Goal: Information Seeking & Learning: Learn about a topic

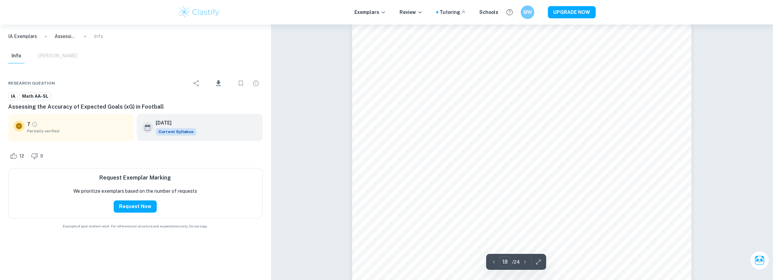
scroll to position [7510, 0]
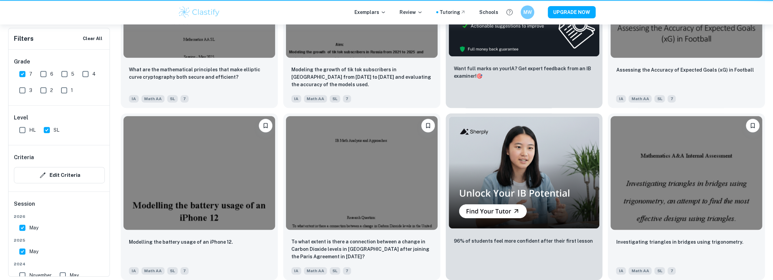
scroll to position [316, 0]
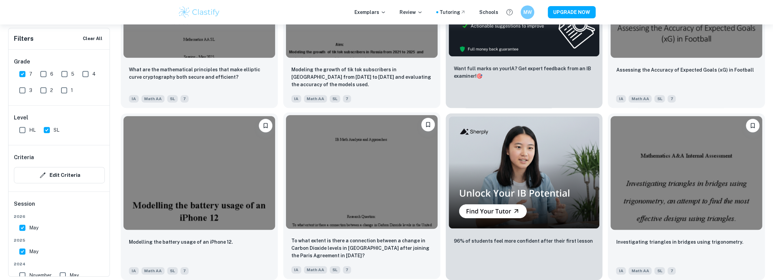
click at [349, 165] on img at bounding box center [362, 172] width 152 height 114
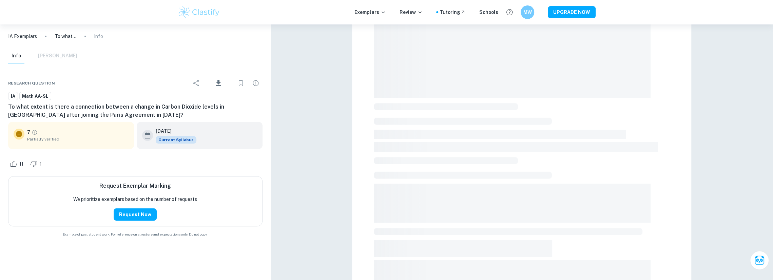
scroll to position [181, 0]
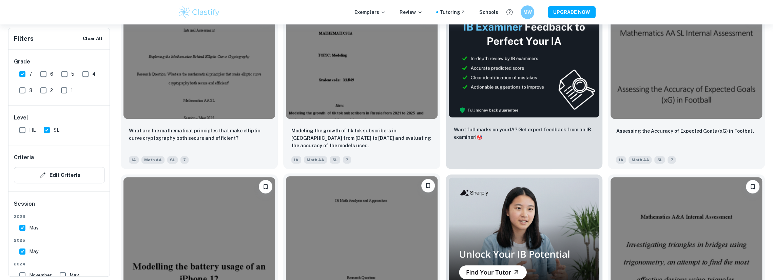
scroll to position [225, 0]
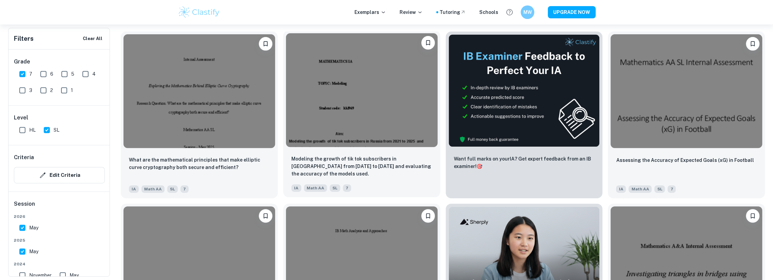
click at [414, 110] on img at bounding box center [362, 90] width 152 height 114
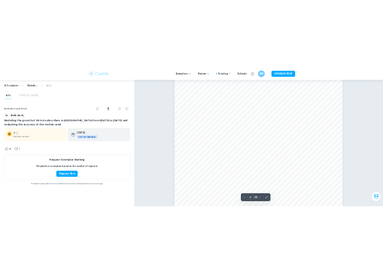
scroll to position [1086, 0]
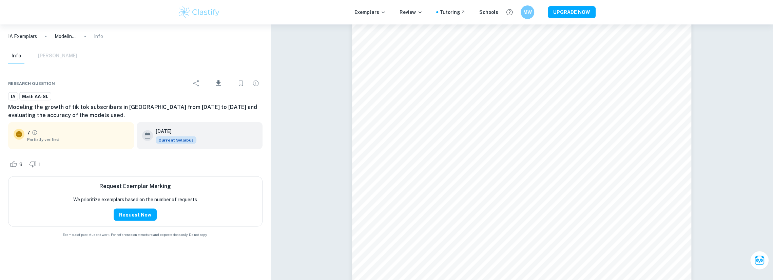
type input "4"
